Goal: Information Seeking & Learning: Check status

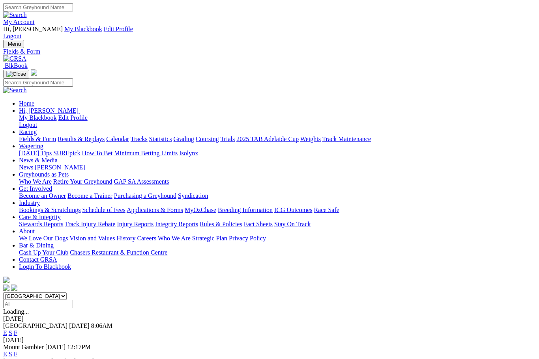
scroll to position [5, 0]
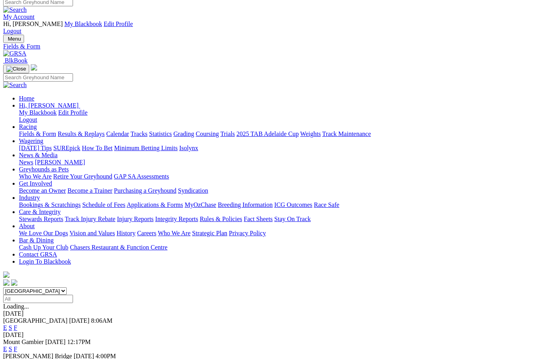
click at [96, 131] on link "Results & Replays" at bounding box center [81, 134] width 47 height 7
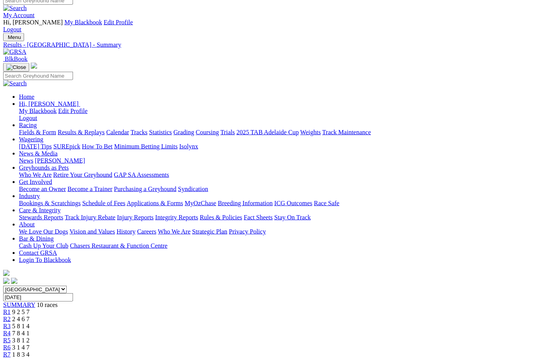
scroll to position [4, 0]
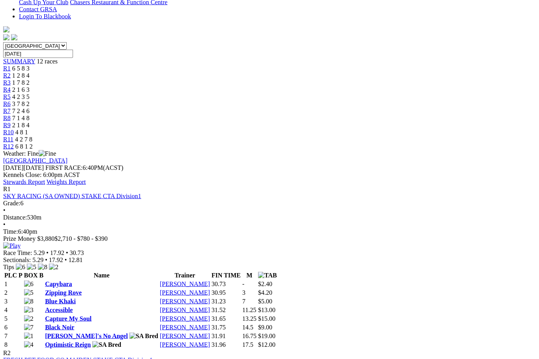
scroll to position [251, 0]
